Goal: Task Accomplishment & Management: Use online tool/utility

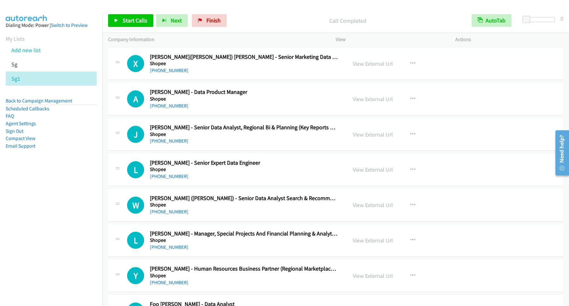
scroll to position [6459, 0]
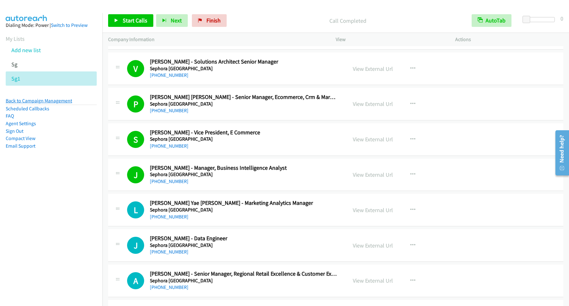
click at [45, 100] on link "Back to Campaign Management" at bounding box center [39, 101] width 66 height 6
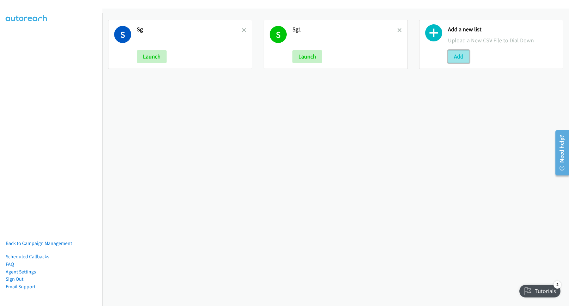
click at [460, 57] on button "Add" at bounding box center [458, 56] width 21 height 13
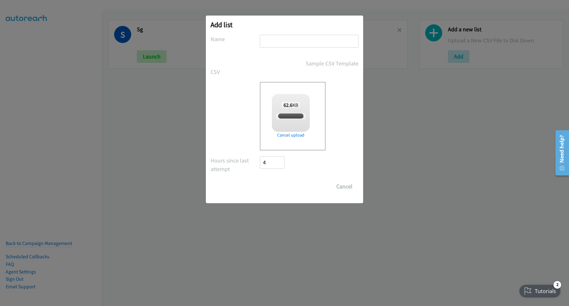
click at [281, 43] on input "text" at bounding box center [309, 41] width 99 height 13
checkbox input "true"
type input "PH"
click at [260, 180] on input "Save List" at bounding box center [276, 186] width 33 height 13
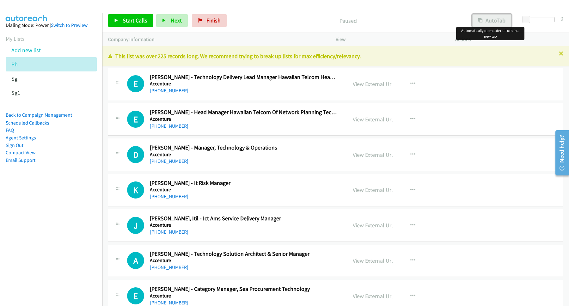
click at [484, 22] on button "AutoTab" at bounding box center [491, 20] width 39 height 13
click at [145, 18] on span "Start Calls" at bounding box center [135, 20] width 25 height 7
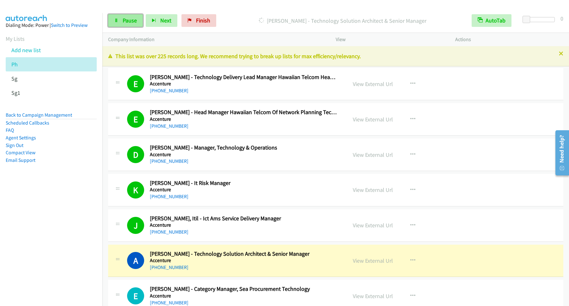
click at [126, 21] on span "Pause" at bounding box center [130, 20] width 14 height 7
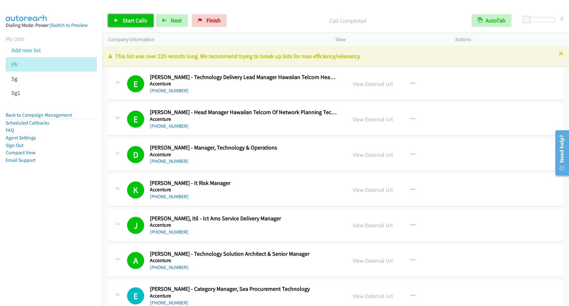
click at [131, 20] on span "Start Calls" at bounding box center [135, 20] width 25 height 7
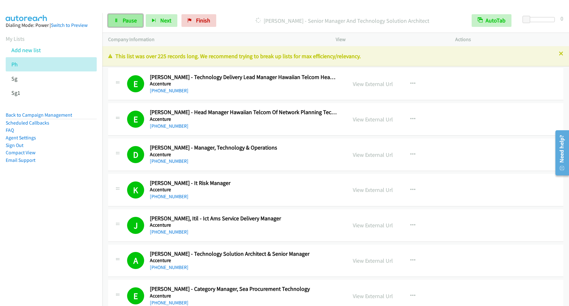
click at [126, 22] on span "Pause" at bounding box center [130, 20] width 14 height 7
click at [127, 21] on span "Start Calls" at bounding box center [135, 20] width 25 height 7
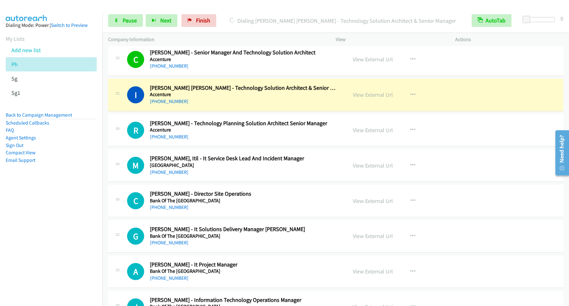
scroll to position [171, 0]
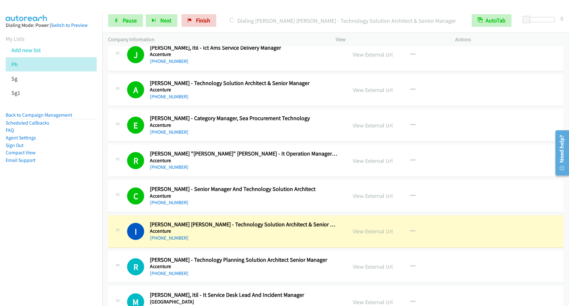
click at [78, 240] on nav "Dialing Mode: Power | Switch to Preview My Lists Add new list Ph Sg Sg1 Back to…" at bounding box center [51, 166] width 103 height 306
click at [124, 20] on span "Pause" at bounding box center [130, 20] width 14 height 7
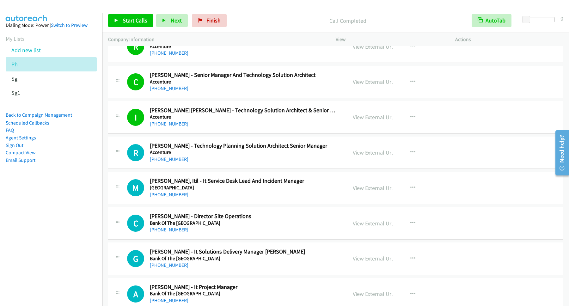
scroll to position [256, 0]
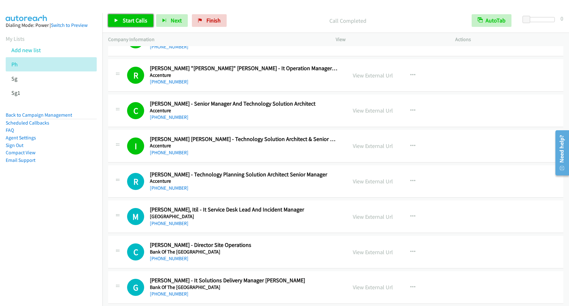
click at [139, 20] on span "Start Calls" at bounding box center [135, 20] width 25 height 7
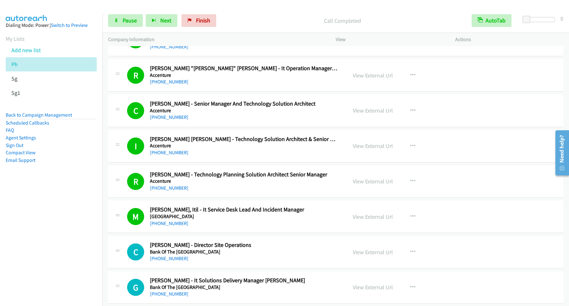
scroll to position [341, 0]
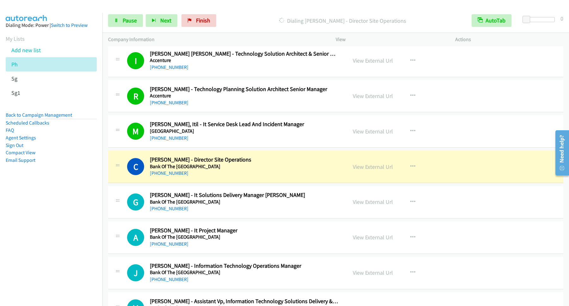
click at [136, 28] on div "Start Calls Pause Next Finish Dialing Christine Tria - Director Site Operations…" at bounding box center [335, 21] width 466 height 24
click at [126, 18] on span "Pause" at bounding box center [130, 20] width 14 height 7
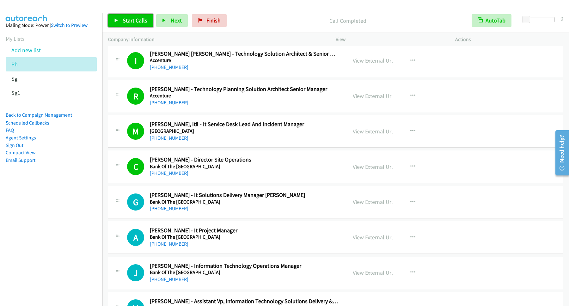
click at [145, 24] on span "Start Calls" at bounding box center [135, 20] width 25 height 7
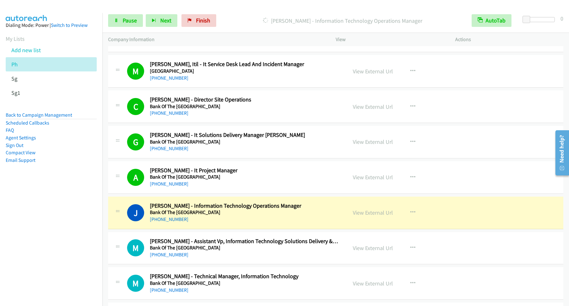
scroll to position [426, 0]
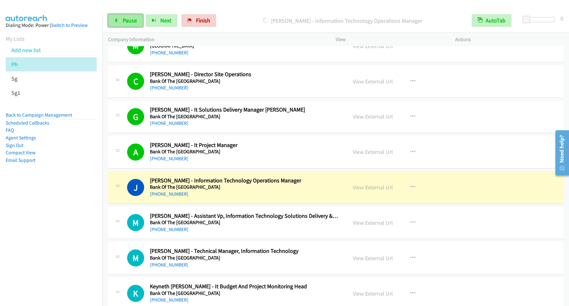
click at [132, 24] on span "Pause" at bounding box center [130, 20] width 14 height 7
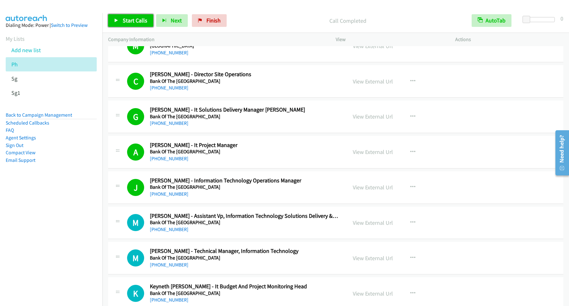
click at [135, 26] on link "Start Calls" at bounding box center [130, 20] width 45 height 13
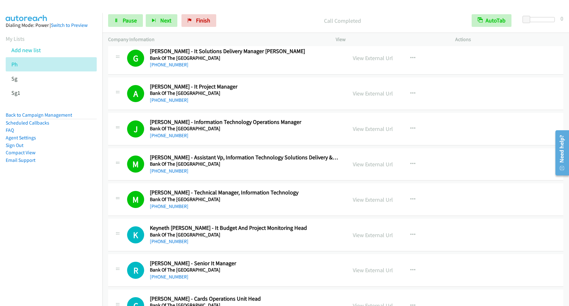
scroll to position [512, 0]
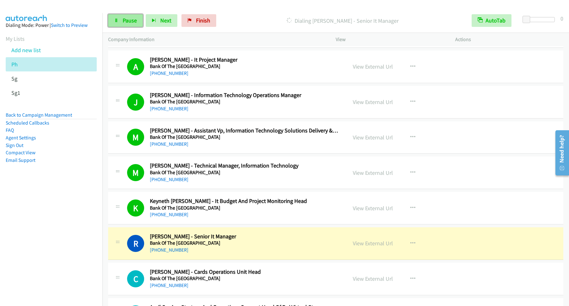
click at [111, 17] on link "Pause" at bounding box center [125, 20] width 35 height 13
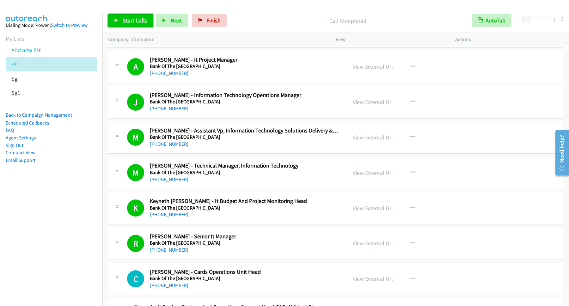
click at [142, 22] on span "Start Calls" at bounding box center [135, 20] width 25 height 7
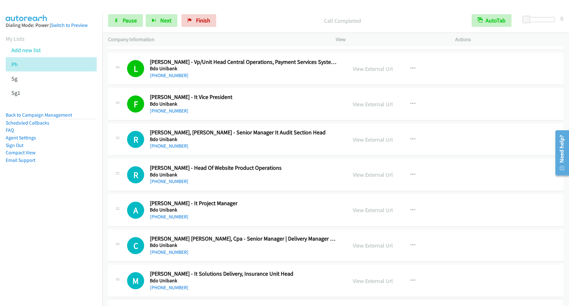
scroll to position [1365, 0]
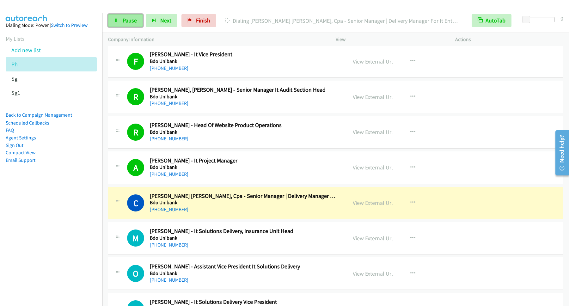
click at [128, 20] on span "Pause" at bounding box center [130, 20] width 14 height 7
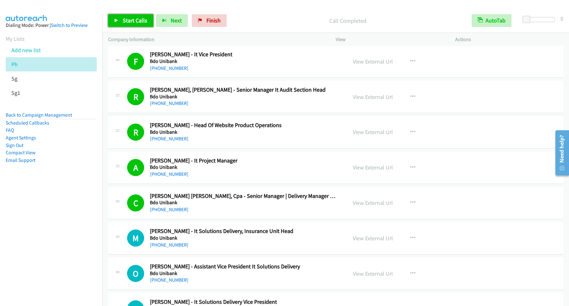
click at [142, 23] on span "Start Calls" at bounding box center [135, 20] width 25 height 7
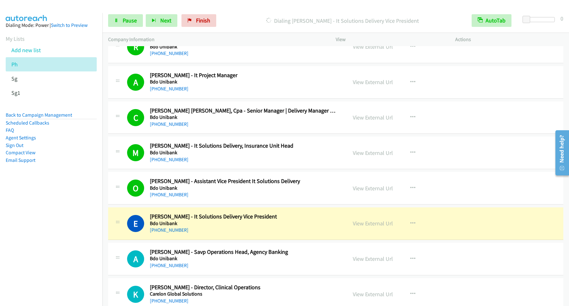
scroll to position [1535, 0]
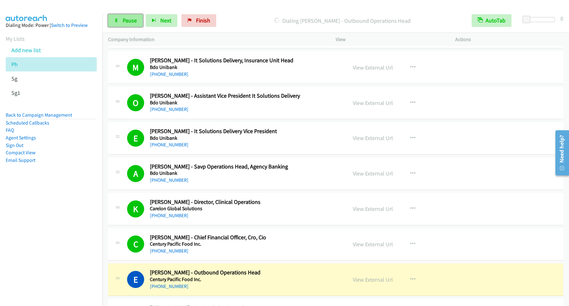
click at [134, 17] on link "Pause" at bounding box center [125, 20] width 35 height 13
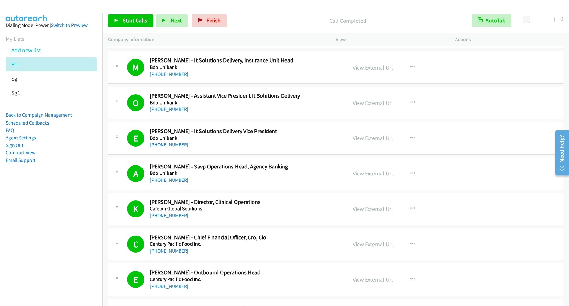
scroll to position [1706, 0]
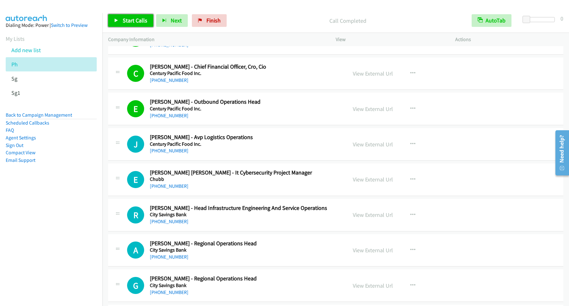
click at [137, 24] on span "Start Calls" at bounding box center [135, 20] width 25 height 7
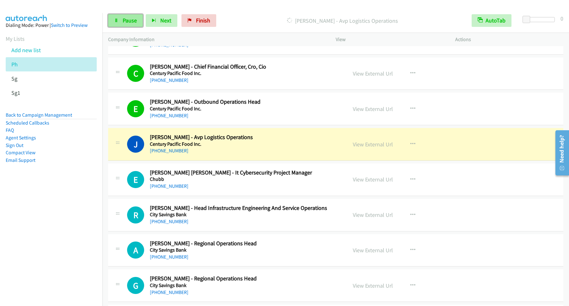
click at [136, 23] on span "Pause" at bounding box center [130, 20] width 14 height 7
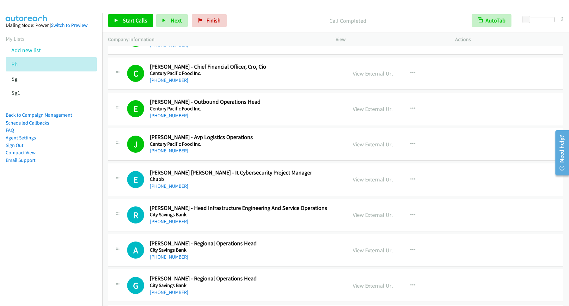
click at [47, 116] on link "Back to Campaign Management" at bounding box center [39, 115] width 66 height 6
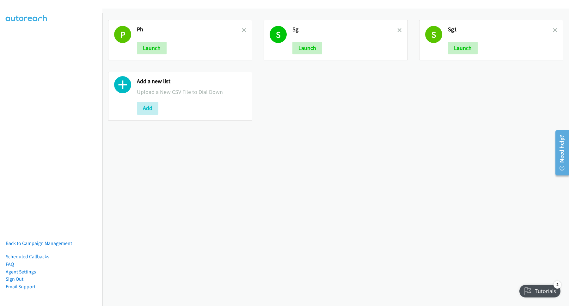
click at [239, 29] on h2 "Ph" at bounding box center [189, 29] width 105 height 7
click at [242, 30] on icon at bounding box center [244, 30] width 4 height 4
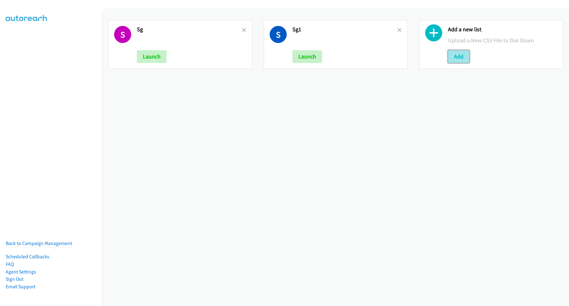
click at [448, 55] on button "Add" at bounding box center [458, 56] width 21 height 13
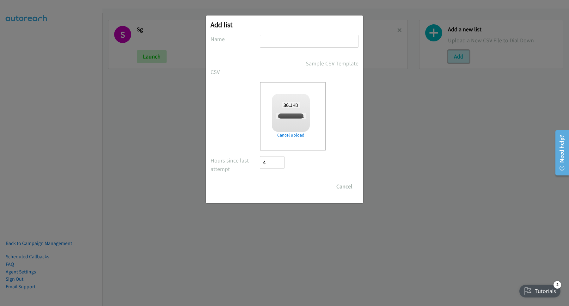
checkbox input "true"
drag, startPoint x: 289, startPoint y: 28, endPoint x: 287, endPoint y: 41, distance: 13.1
click at [288, 31] on div "Add list No phone fields were returned for that Report or List View Please uplo…" at bounding box center [284, 109] width 157 height 188
click at [287, 41] on input "text" at bounding box center [309, 41] width 99 height 13
type input "PH"
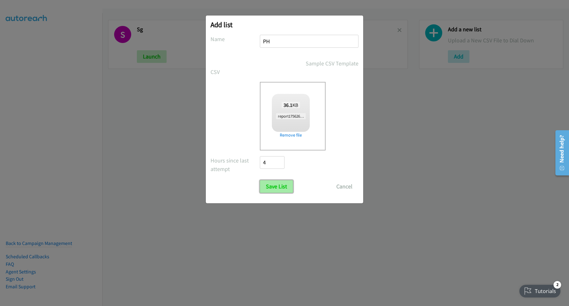
click at [284, 185] on input "Save List" at bounding box center [276, 186] width 33 height 13
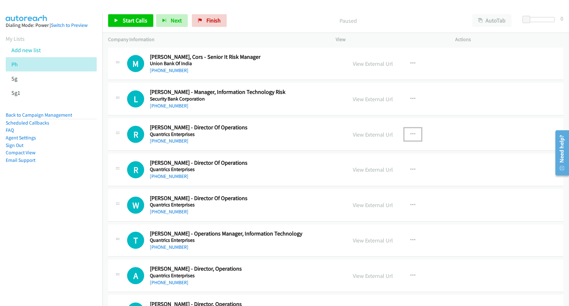
click at [410, 136] on icon "button" at bounding box center [412, 134] width 5 height 5
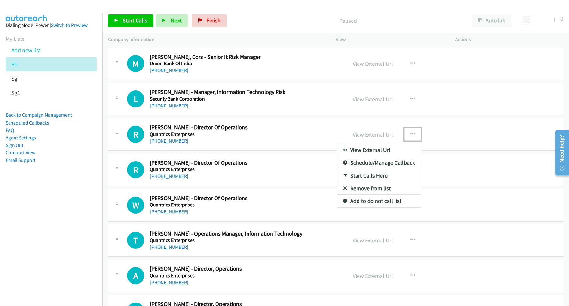
click at [360, 178] on link "Start Calls Here" at bounding box center [379, 175] width 84 height 13
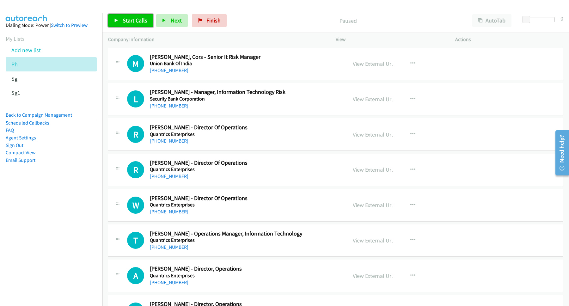
click at [133, 22] on span "Start Calls" at bounding box center [135, 20] width 25 height 7
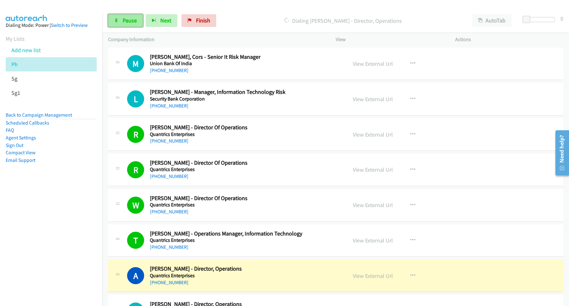
click at [134, 16] on link "Pause" at bounding box center [125, 20] width 35 height 13
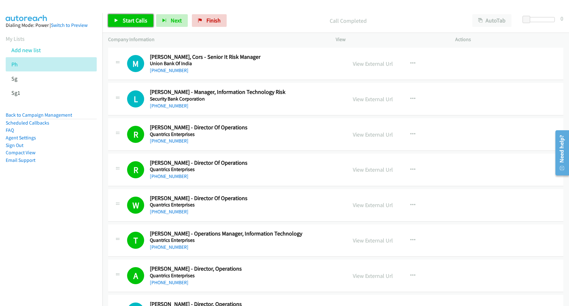
click at [136, 22] on span "Start Calls" at bounding box center [135, 20] width 25 height 7
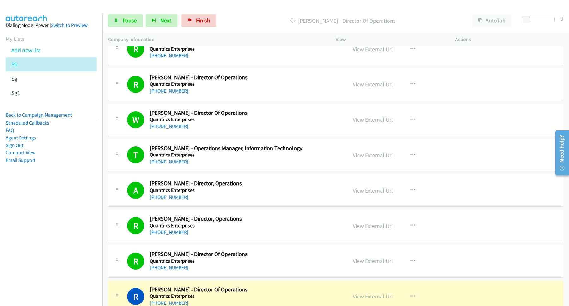
scroll to position [171, 0]
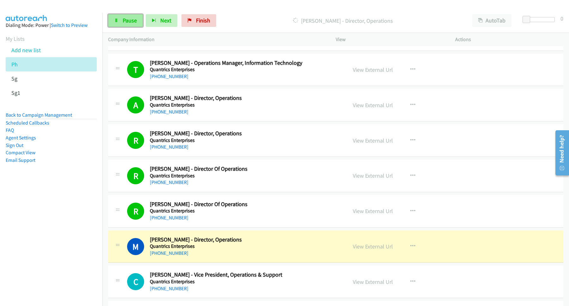
click at [133, 26] on link "Pause" at bounding box center [125, 20] width 35 height 13
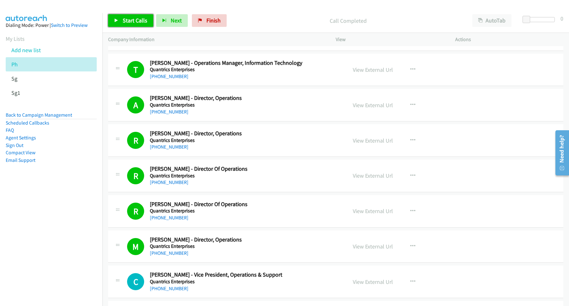
click at [142, 22] on span "Start Calls" at bounding box center [135, 20] width 25 height 7
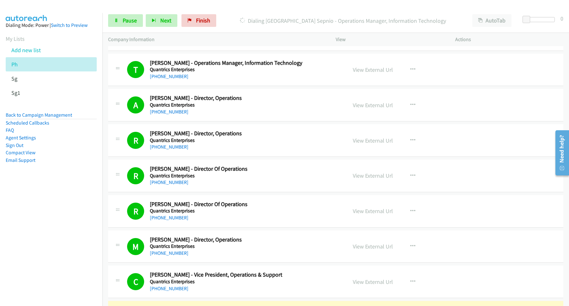
scroll to position [426, 0]
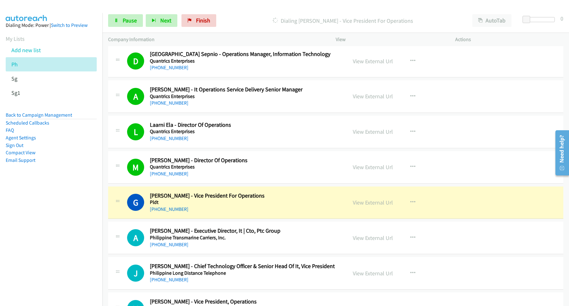
click at [53, 215] on nav "Dialing Mode: Power | Switch to Preview My Lists Add new list Ph Sg Sg1 Back to…" at bounding box center [51, 166] width 103 height 306
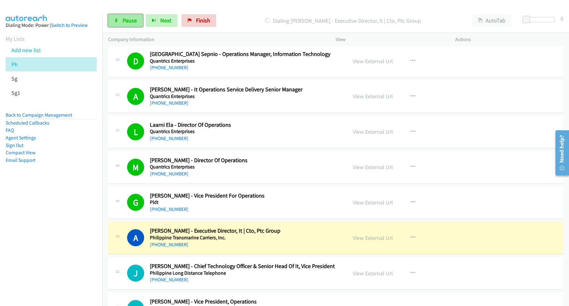
click at [120, 22] on link "Pause" at bounding box center [125, 20] width 35 height 13
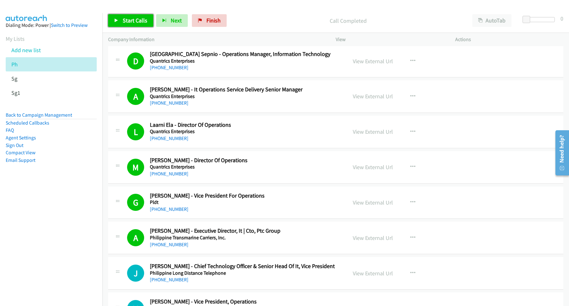
drag, startPoint x: 142, startPoint y: 22, endPoint x: 152, endPoint y: 23, distance: 9.5
click at [142, 23] on span "Start Calls" at bounding box center [135, 20] width 25 height 7
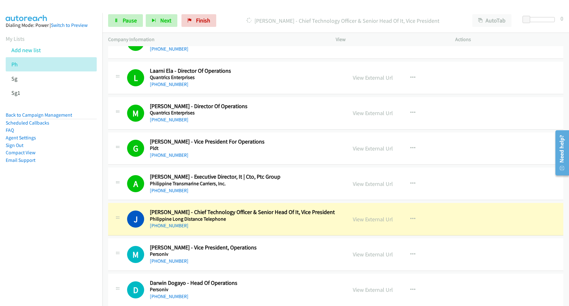
scroll to position [512, 0]
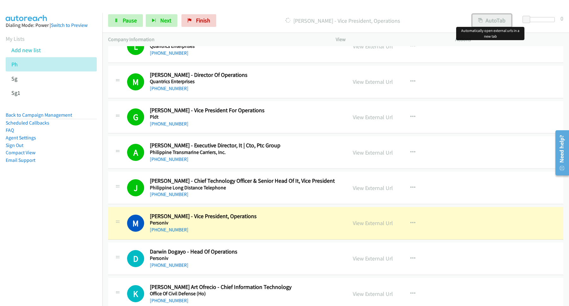
click at [485, 17] on button "AutoTab" at bounding box center [491, 20] width 39 height 13
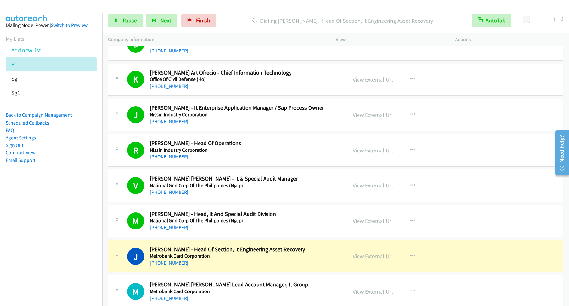
scroll to position [768, 0]
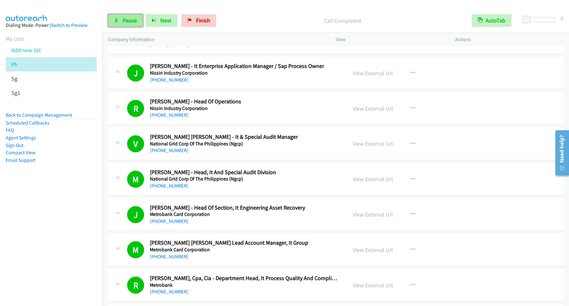
click at [122, 23] on link "Pause" at bounding box center [125, 20] width 35 height 13
click at [123, 19] on span "Start Calls" at bounding box center [135, 20] width 25 height 7
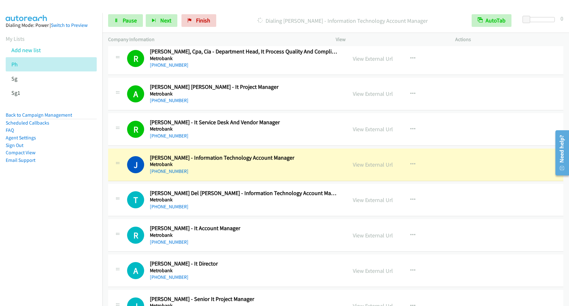
scroll to position [1024, 0]
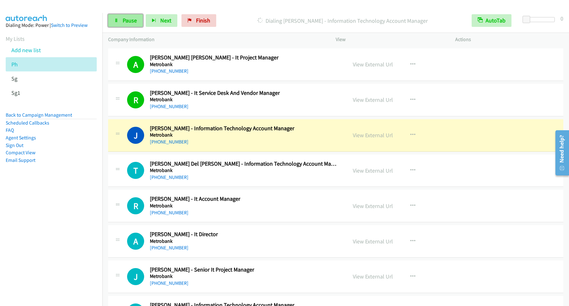
click at [130, 21] on span "Pause" at bounding box center [130, 20] width 14 height 7
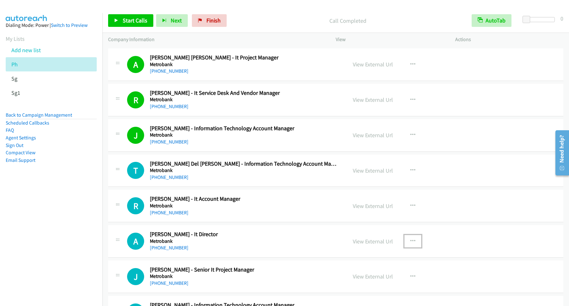
click at [410, 242] on icon "button" at bounding box center [412, 241] width 5 height 5
click at [369, 286] on link "Start Calls Here" at bounding box center [379, 282] width 84 height 13
click at [140, 23] on span "Start Calls" at bounding box center [135, 20] width 25 height 7
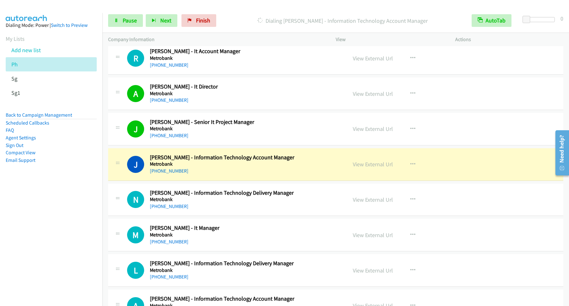
scroll to position [1194, 0]
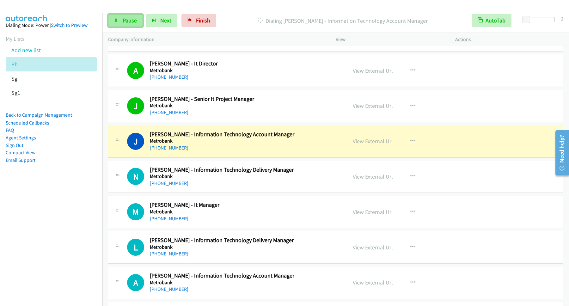
click at [138, 27] on link "Pause" at bounding box center [125, 20] width 35 height 13
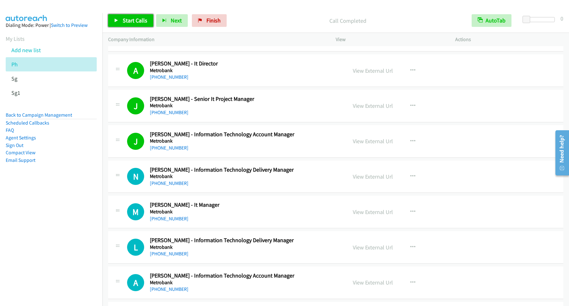
click at [142, 19] on span "Start Calls" at bounding box center [135, 20] width 25 height 7
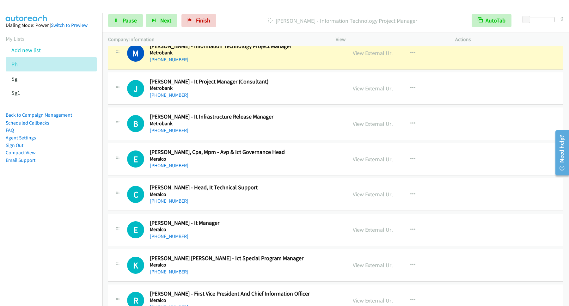
scroll to position [1450, 0]
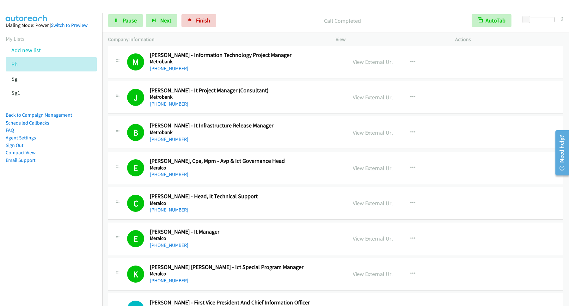
click at [27, 220] on nav "Dialing Mode: Power | Switch to Preview My Lists Add new list Ph Sg Sg1 Back to…" at bounding box center [51, 166] width 103 height 306
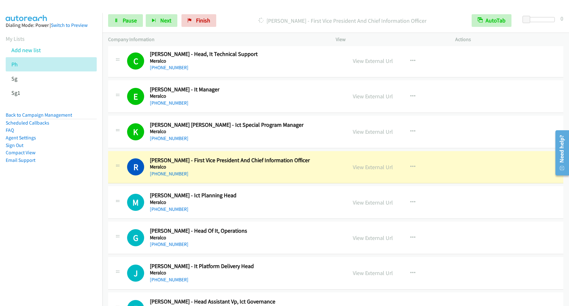
scroll to position [1621, 0]
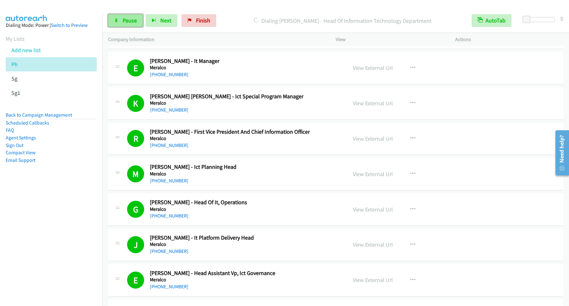
click at [128, 20] on span "Pause" at bounding box center [130, 20] width 14 height 7
drag, startPoint x: 210, startPoint y: 305, endPoint x: 207, endPoint y: 307, distance: 3.6
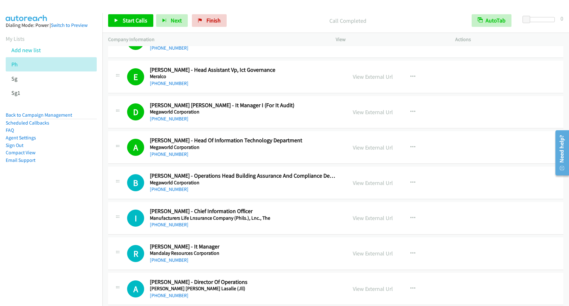
scroll to position [1876, 0]
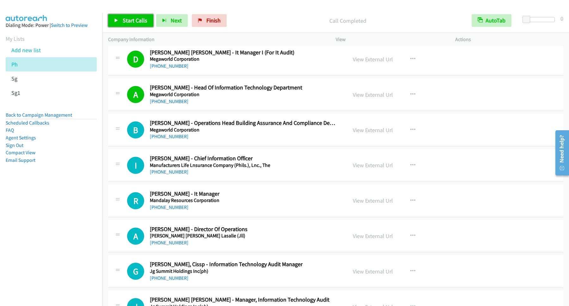
click at [143, 21] on span "Start Calls" at bounding box center [135, 20] width 25 height 7
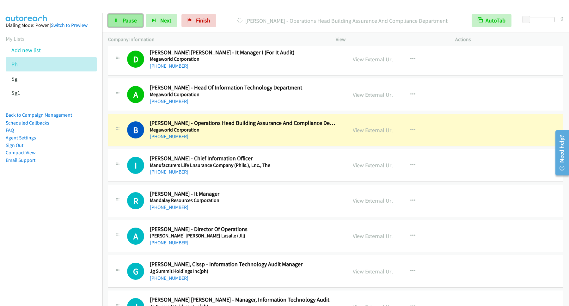
click at [125, 22] on span "Pause" at bounding box center [130, 20] width 14 height 7
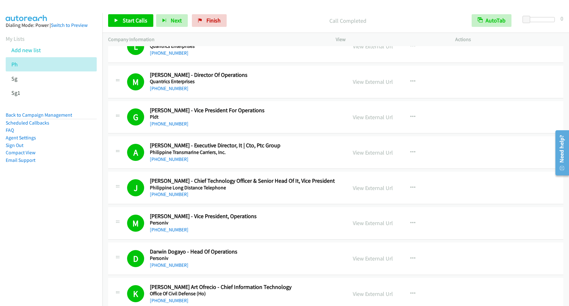
scroll to position [0, 0]
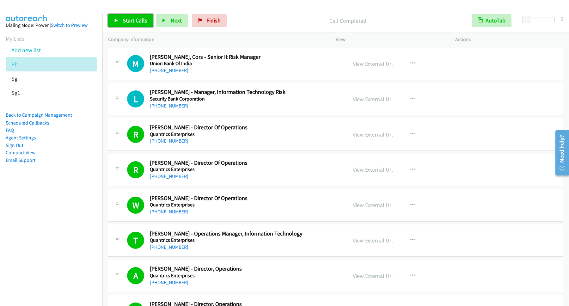
click at [137, 20] on span "Start Calls" at bounding box center [135, 20] width 25 height 7
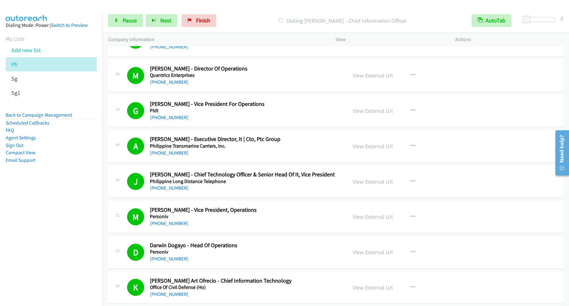
scroll to position [597, 0]
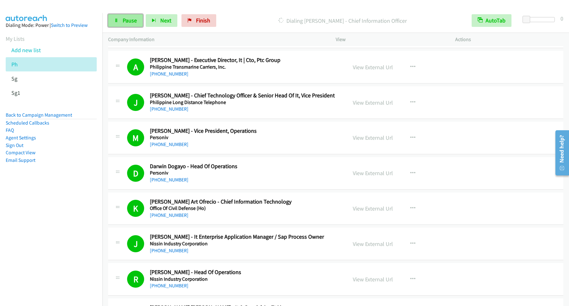
click at [126, 17] on span "Pause" at bounding box center [130, 20] width 14 height 7
click at [147, 24] on span "Start Calls" at bounding box center [135, 20] width 25 height 7
click at [117, 18] on link "Pause" at bounding box center [125, 20] width 35 height 13
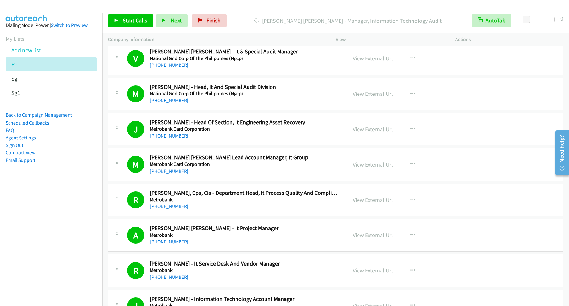
scroll to position [1109, 0]
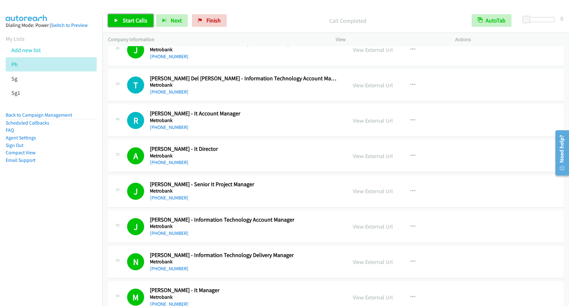
click at [139, 21] on span "Start Calls" at bounding box center [135, 20] width 25 height 7
click at [132, 22] on span "Pause" at bounding box center [130, 20] width 14 height 7
click at [140, 21] on span "Start Calls" at bounding box center [135, 20] width 25 height 7
click at [172, 271] on link "+63 917 504 1170" at bounding box center [169, 268] width 39 height 6
click at [134, 23] on span "Pause" at bounding box center [130, 20] width 14 height 7
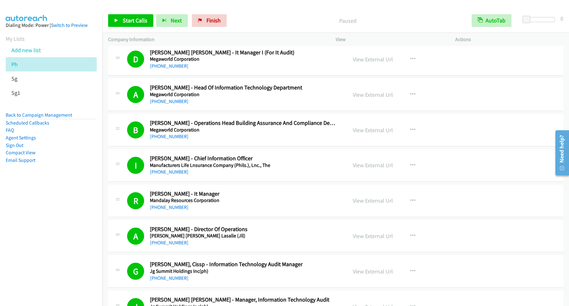
scroll to position [2218, 0]
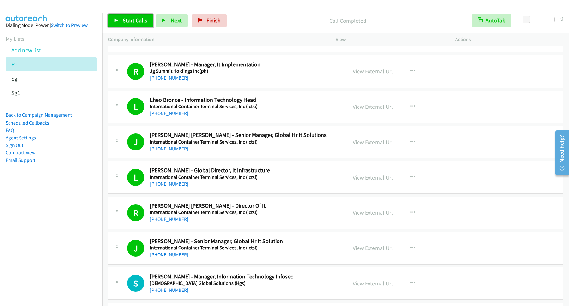
click at [130, 19] on span "Start Calls" at bounding box center [135, 20] width 25 height 7
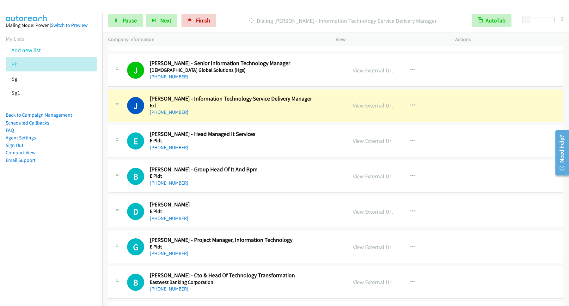
scroll to position [2473, 0]
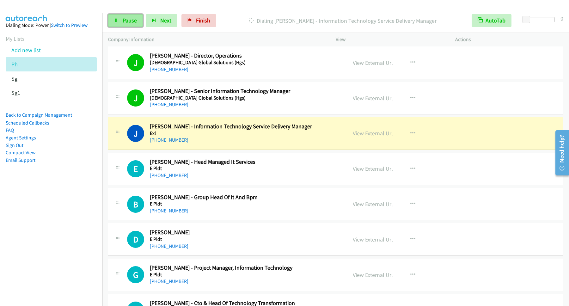
click at [131, 17] on link "Pause" at bounding box center [125, 20] width 35 height 13
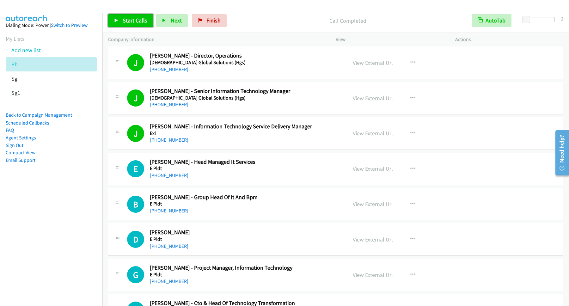
click at [131, 19] on span "Start Calls" at bounding box center [135, 20] width 25 height 7
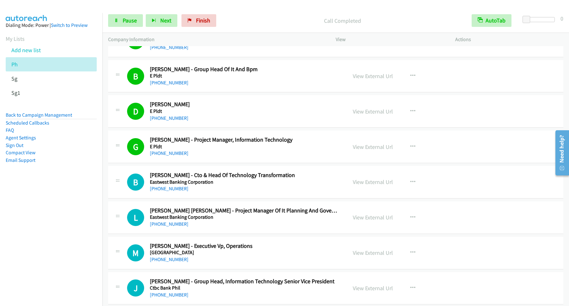
scroll to position [2644, 0]
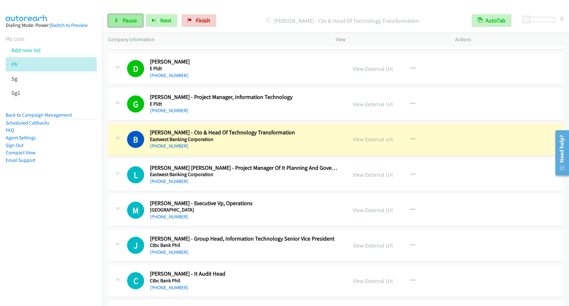
click at [129, 24] on span "Pause" at bounding box center [130, 20] width 14 height 7
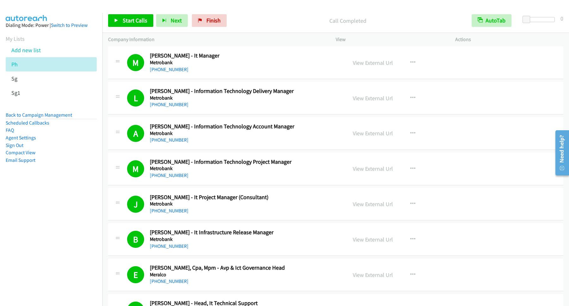
scroll to position [1279, 0]
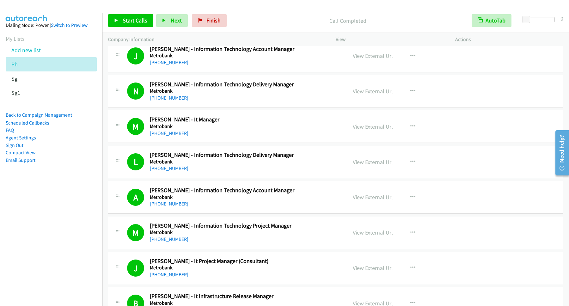
click at [63, 115] on link "Back to Campaign Management" at bounding box center [39, 115] width 66 height 6
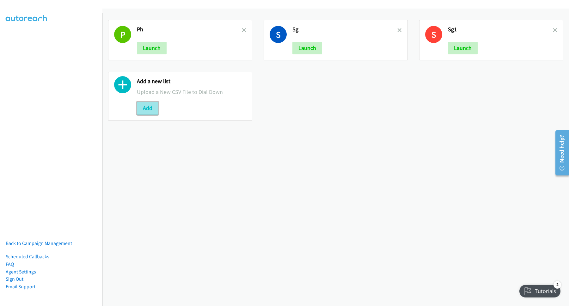
click at [153, 109] on button "Add" at bounding box center [147, 108] width 21 height 13
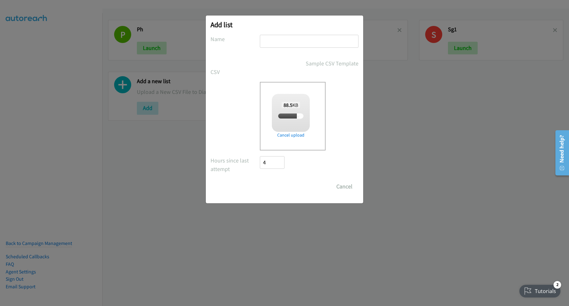
click at [314, 38] on input "text" at bounding box center [309, 41] width 99 height 13
checkbox input "true"
type input "PH WS"
click at [282, 185] on input "Save List" at bounding box center [276, 186] width 33 height 13
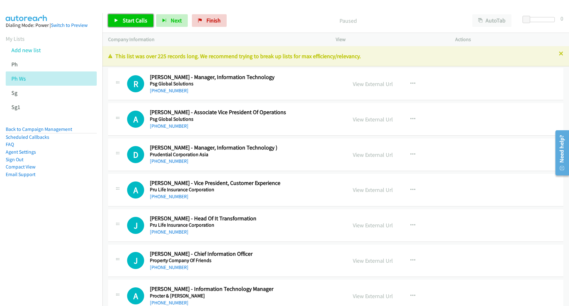
click at [134, 23] on span "Start Calls" at bounding box center [135, 20] width 25 height 7
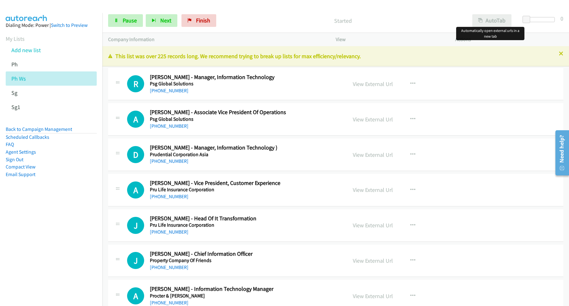
click at [485, 21] on button "AutoTab" at bounding box center [491, 20] width 39 height 13
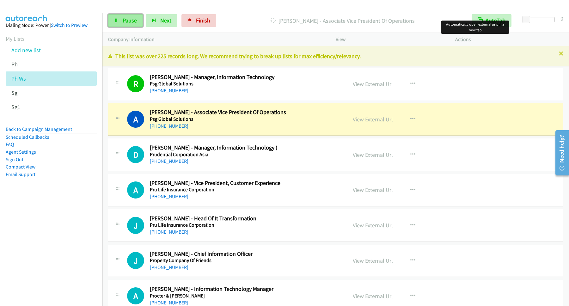
click at [125, 21] on span "Pause" at bounding box center [130, 20] width 14 height 7
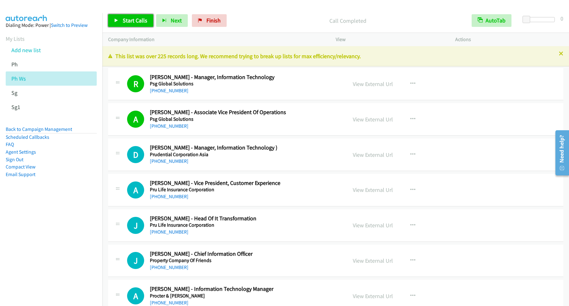
click at [137, 23] on span "Start Calls" at bounding box center [135, 20] width 25 height 7
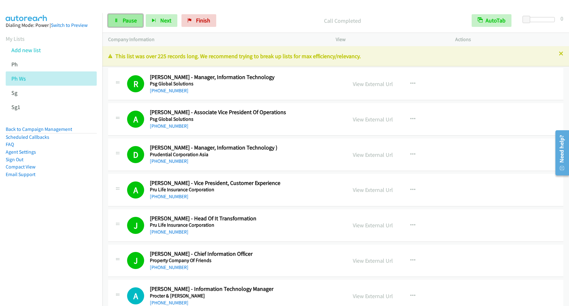
click at [123, 25] on link "Pause" at bounding box center [125, 20] width 35 height 13
click at [136, 23] on span "Start Calls" at bounding box center [135, 20] width 25 height 7
click at [132, 20] on span "Pause" at bounding box center [130, 20] width 14 height 7
click at [126, 21] on span "Start Calls" at bounding box center [135, 20] width 25 height 7
click at [127, 24] on span "Pause" at bounding box center [130, 20] width 14 height 7
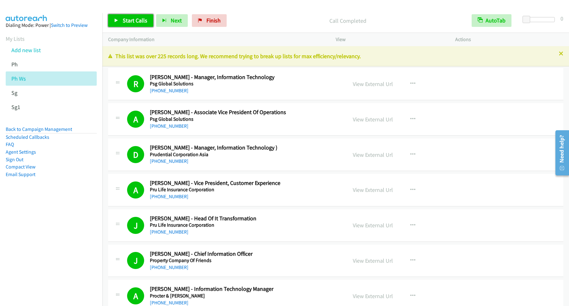
click at [142, 19] on span "Start Calls" at bounding box center [135, 20] width 25 height 7
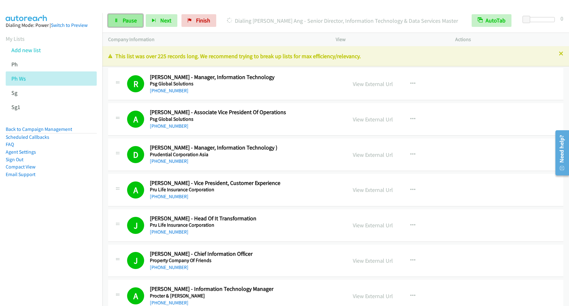
click at [126, 19] on span "Pause" at bounding box center [130, 20] width 14 height 7
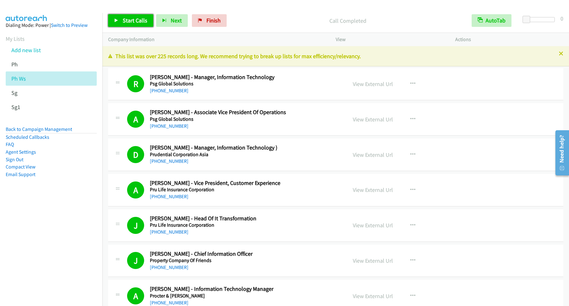
click at [130, 22] on span "Start Calls" at bounding box center [135, 20] width 25 height 7
click at [132, 19] on span "Pause" at bounding box center [130, 20] width 14 height 7
click at [130, 22] on span "Start Calls" at bounding box center [135, 20] width 25 height 7
click at [125, 21] on span "Pause" at bounding box center [130, 20] width 14 height 7
click at [134, 22] on span "Start Calls" at bounding box center [135, 20] width 25 height 7
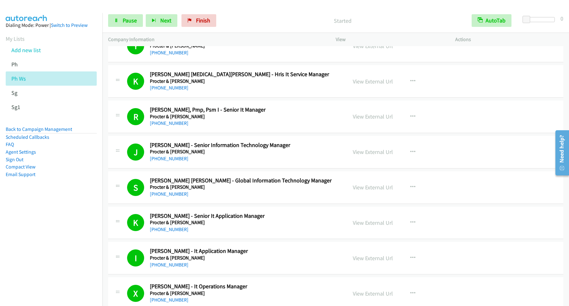
scroll to position [768, 0]
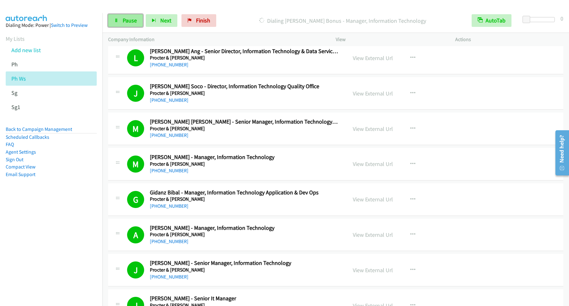
click at [133, 19] on span "Pause" at bounding box center [130, 20] width 14 height 7
click at [132, 23] on span "Start Calls" at bounding box center [135, 20] width 25 height 7
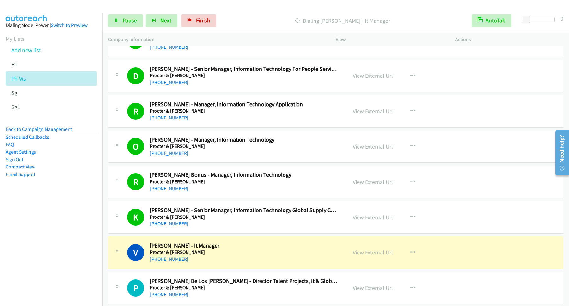
scroll to position [1109, 0]
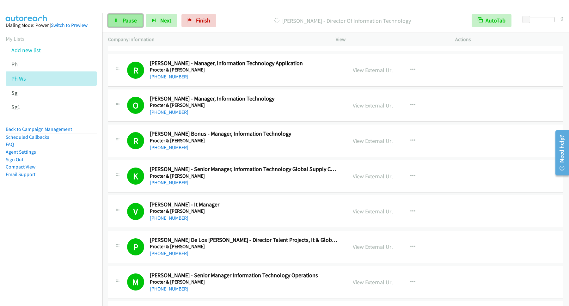
click at [127, 21] on span "Pause" at bounding box center [130, 20] width 14 height 7
click at [142, 19] on span "Start Calls" at bounding box center [135, 20] width 25 height 7
click at [123, 17] on span "Pause" at bounding box center [130, 20] width 14 height 7
click at [139, 20] on span "Start Calls" at bounding box center [135, 20] width 25 height 7
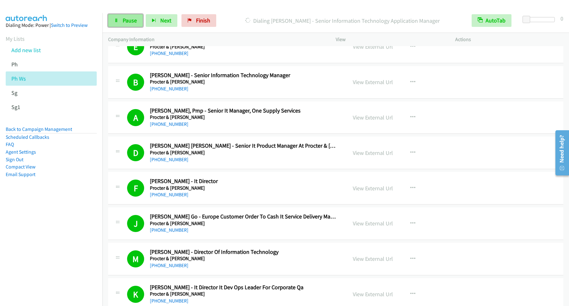
click at [134, 17] on link "Pause" at bounding box center [125, 20] width 35 height 13
click at [145, 21] on span "Start Calls" at bounding box center [135, 20] width 25 height 7
click at [178, 68] on td "B Callback Scheduled [PERSON_NAME] - Senior Information Technology Manager Proc…" at bounding box center [335, 81] width 466 height 35
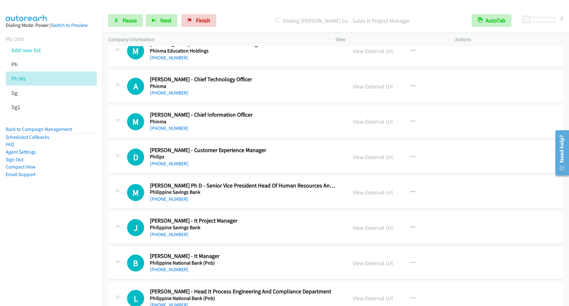
scroll to position [2985, 0]
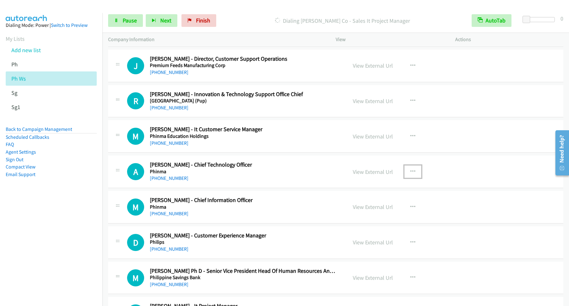
click at [412, 174] on icon "button" at bounding box center [412, 171] width 5 height 5
click at [370, 219] on link "Start Calls Here" at bounding box center [379, 213] width 84 height 13
click at [136, 19] on span "Pause" at bounding box center [130, 20] width 14 height 7
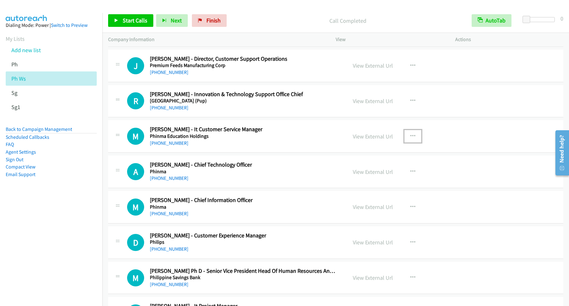
click at [410, 139] on icon "button" at bounding box center [412, 136] width 5 height 5
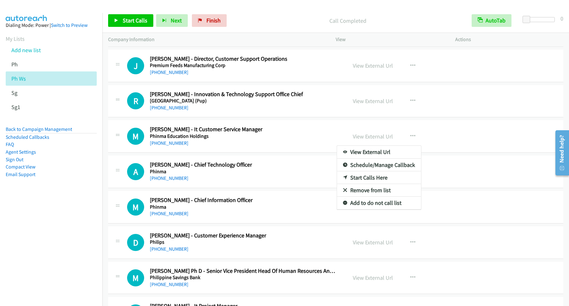
drag, startPoint x: 8, startPoint y: 237, endPoint x: 68, endPoint y: 216, distance: 63.5
click at [9, 236] on nav "Dialing Mode: Power | Switch to Preview My Lists Add new list Ph Ph Ws Sg Sg1 B…" at bounding box center [51, 166] width 103 height 306
drag, startPoint x: 3, startPoint y: 232, endPoint x: 101, endPoint y: 224, distance: 98.5
click at [5, 231] on nav "Dialing Mode: Power | Switch to Preview My Lists Add new list Ph Ph Ws Sg Sg1 B…" at bounding box center [51, 166] width 103 height 306
click at [408, 144] on div at bounding box center [284, 153] width 569 height 306
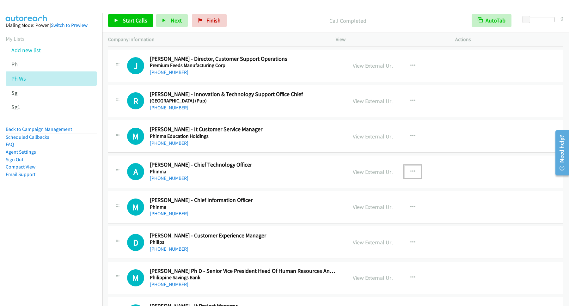
click at [412, 174] on icon "button" at bounding box center [412, 171] width 5 height 5
click at [376, 219] on link "Start Calls Here" at bounding box center [379, 213] width 84 height 13
click at [134, 21] on span "Start Calls" at bounding box center [135, 20] width 25 height 7
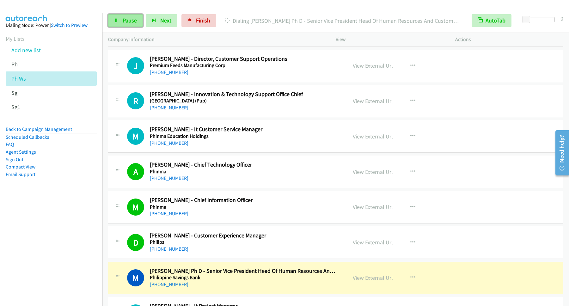
click at [129, 24] on span "Pause" at bounding box center [130, 20] width 14 height 7
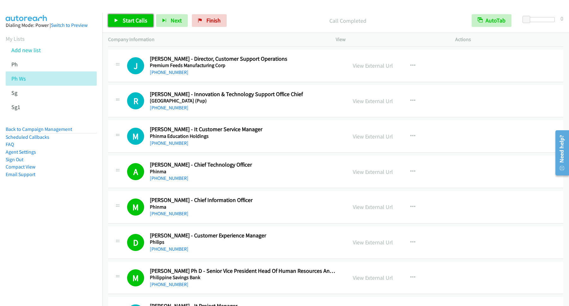
click at [142, 25] on link "Start Calls" at bounding box center [130, 20] width 45 height 13
click at [125, 19] on span "Pause" at bounding box center [130, 20] width 14 height 7
click at [139, 28] on div "Start Calls Pause Next Finish Call Completed AutoTab AutoTab 0" at bounding box center [335, 21] width 466 height 24
click at [142, 27] on link "Start Calls" at bounding box center [130, 20] width 45 height 13
click at [118, 20] on icon at bounding box center [116, 21] width 4 height 4
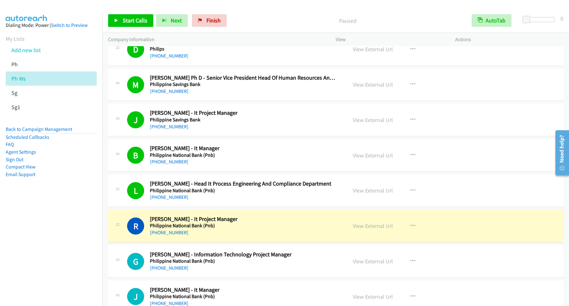
scroll to position [3241, 0]
